Goal: Information Seeking & Learning: Learn about a topic

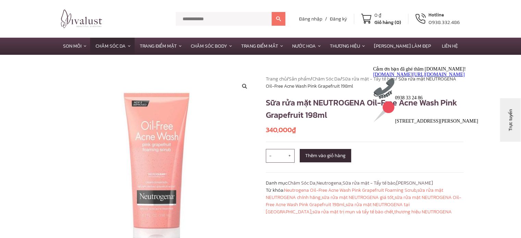
click at [373, 66] on icon "Thu hút chú ý đến tính năng trò chuyện" at bounding box center [373, 66] width 0 height 0
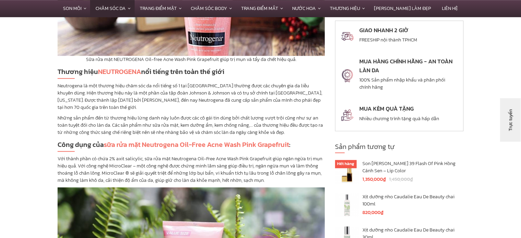
scroll to position [446, 0]
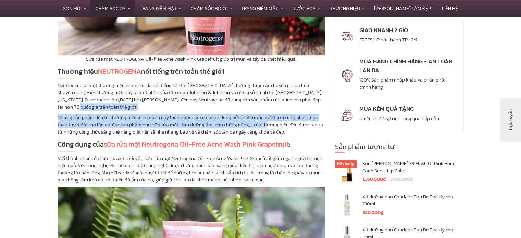
drag, startPoint x: 61, startPoint y: 111, endPoint x: 253, endPoint y: 133, distance: 193.2
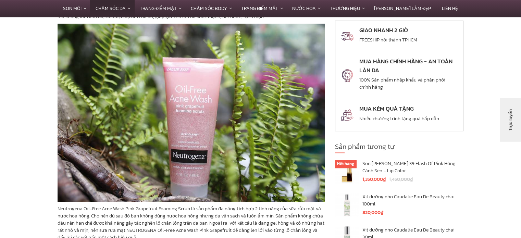
scroll to position [754, 0]
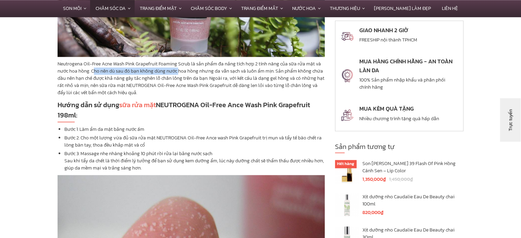
drag, startPoint x: 93, startPoint y: 71, endPoint x: 180, endPoint y: 71, distance: 86.7
click at [180, 71] on p "Neutrogena Oil-Free Acne Wash Pink Grapefruit Foaming Scrub là sản phẩm đa nắng…" at bounding box center [191, 78] width 267 height 36
click at [191, 93] on p "Neutrogena Oil-Free Acne Wash Pink Grapefruit Foaming Scrub là sản phẩm đa nắng…" at bounding box center [191, 78] width 267 height 36
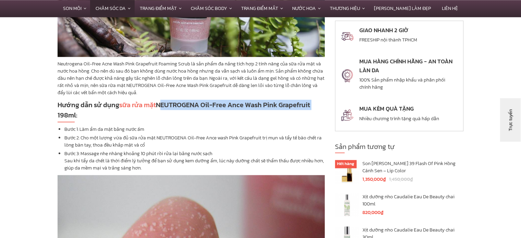
drag, startPoint x: 160, startPoint y: 105, endPoint x: 317, endPoint y: 107, distance: 156.7
click at [317, 107] on h2 "Hướng dẫn sử dụng sữa rửa mặt NEUTROGENA Oil-Free Ance Wash Pink Grapefruit 198…" at bounding box center [191, 111] width 267 height 23
copy b "NEUTROGENA Oil-Free Ance Wash Pink Grapefruit"
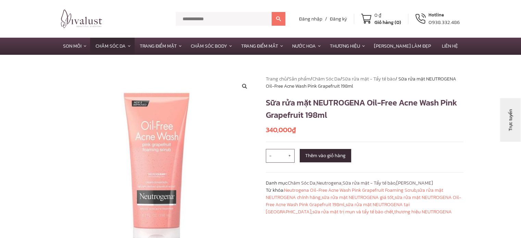
scroll to position [0, 0]
